Goal: Obtain resource: Download file/media

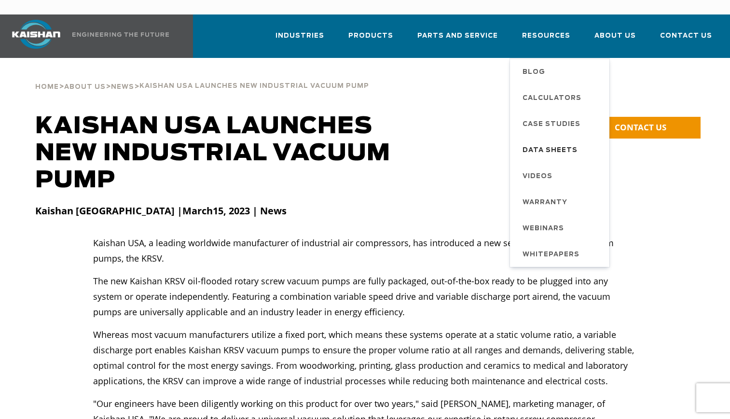
click at [547, 142] on span "Data Sheets" at bounding box center [549, 150] width 55 height 16
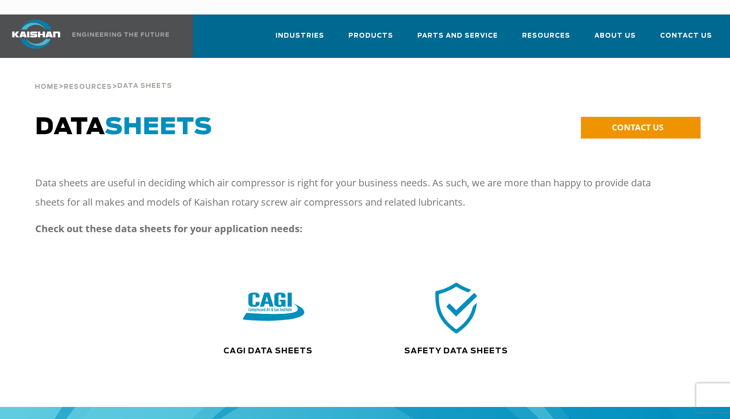
click at [267, 296] on img at bounding box center [274, 307] width 62 height 62
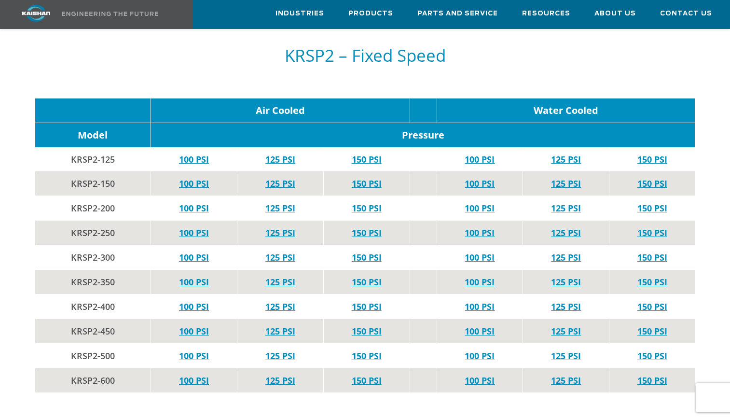
scroll to position [2668, 0]
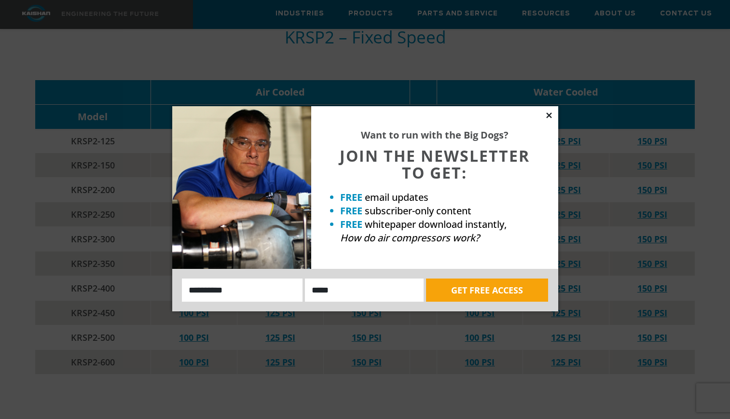
click at [549, 115] on icon at bounding box center [548, 114] width 5 height 5
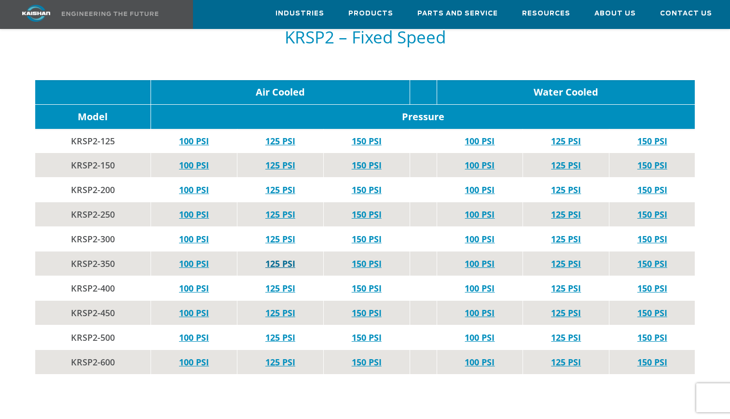
click at [277, 258] on link "125 PSI" at bounding box center [280, 264] width 30 height 12
